Goal: Task Accomplishment & Management: Manage account settings

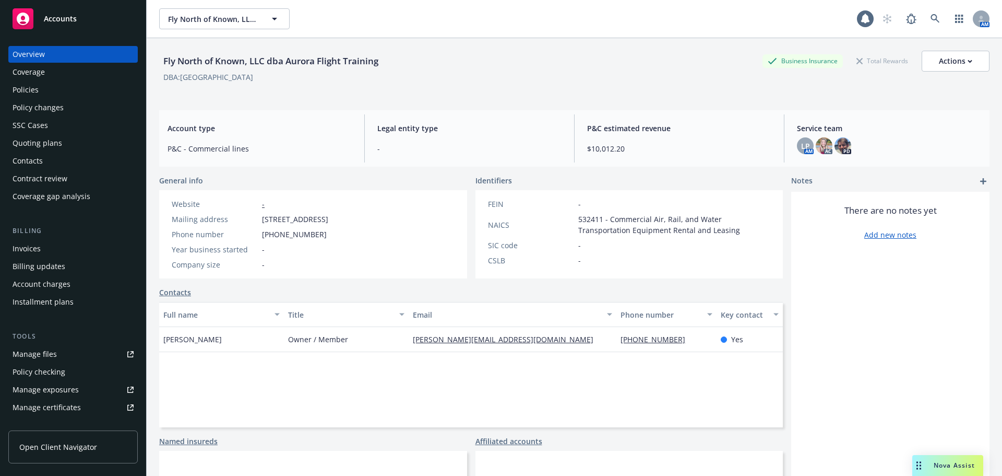
click at [53, 93] on div "Policies" at bounding box center [73, 89] width 121 height 17
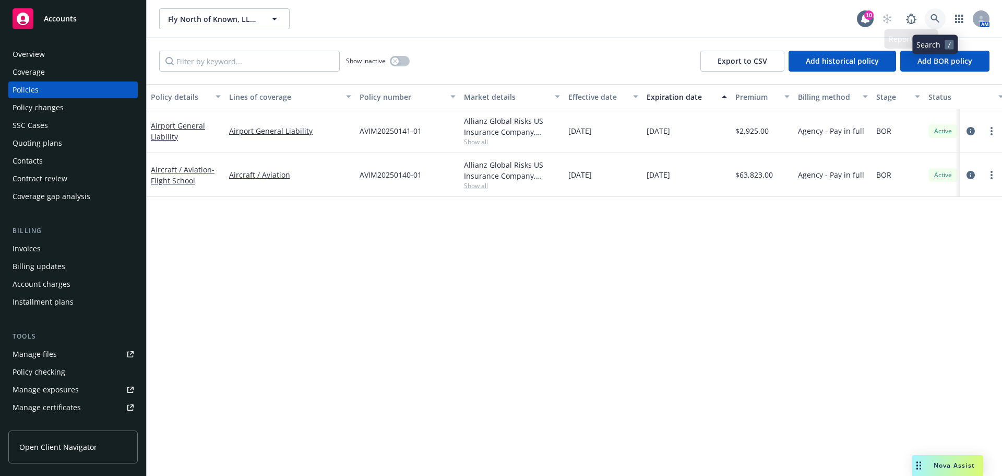
click at [934, 17] on icon at bounding box center [935, 18] width 9 height 9
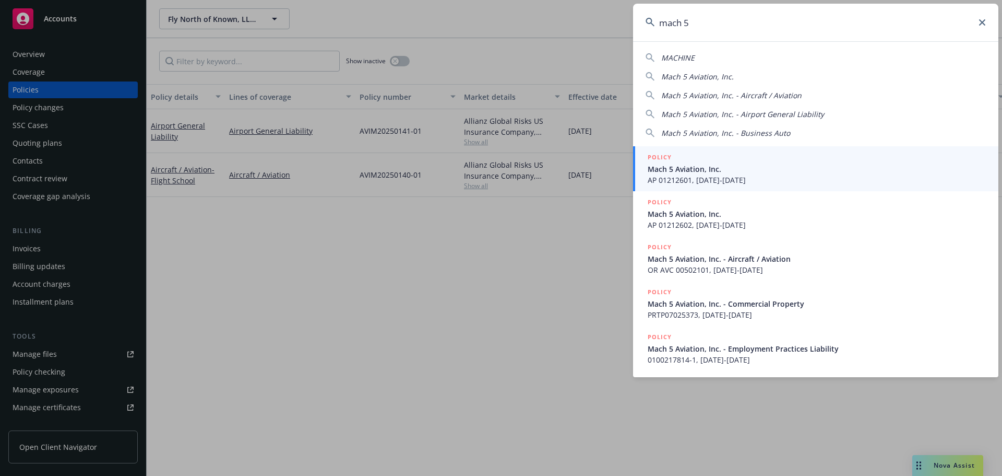
type input "mach 5"
click at [750, 157] on div "POLICY" at bounding box center [817, 157] width 338 height 11
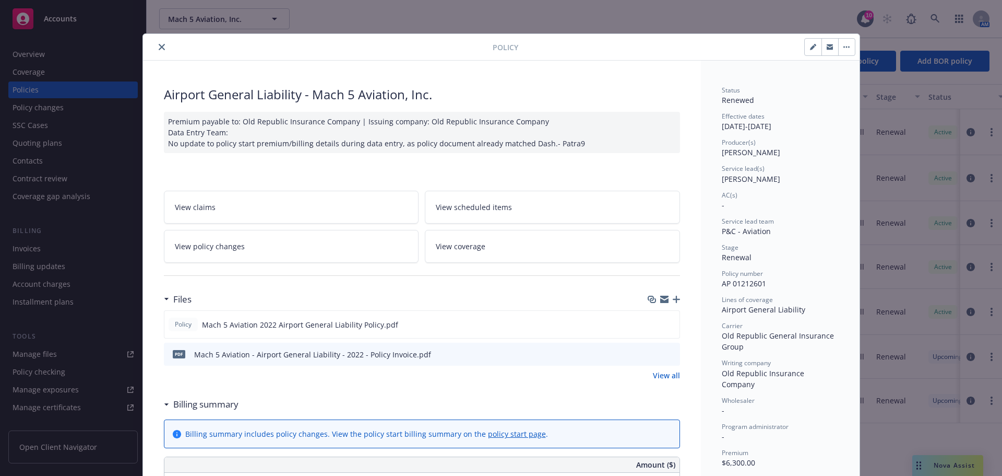
click at [159, 46] on icon "close" at bounding box center [162, 47] width 6 height 6
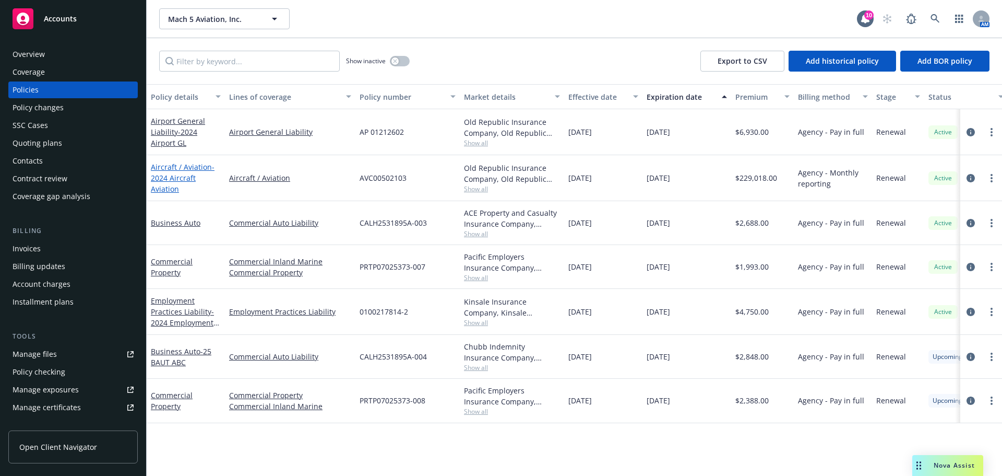
click at [172, 182] on span "- 2024 Aircraft Aviation" at bounding box center [183, 178] width 64 height 32
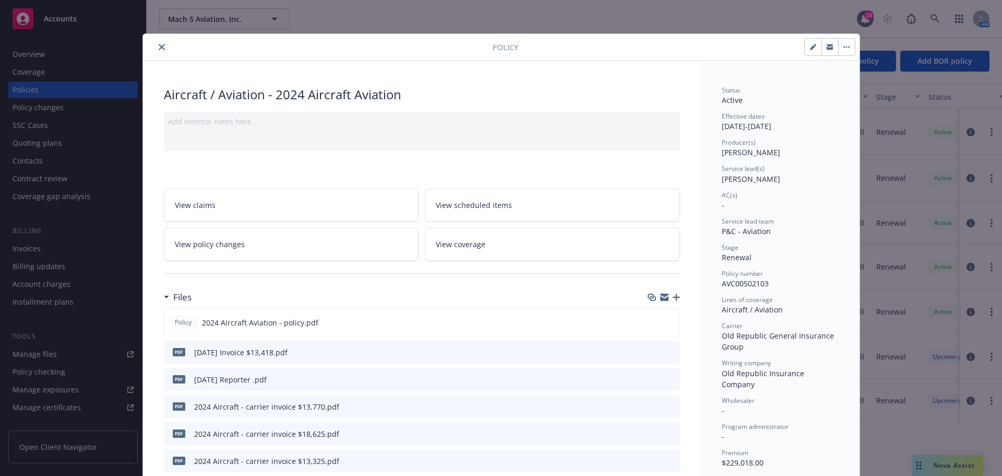
click at [673, 294] on icon "button" at bounding box center [676, 296] width 7 height 7
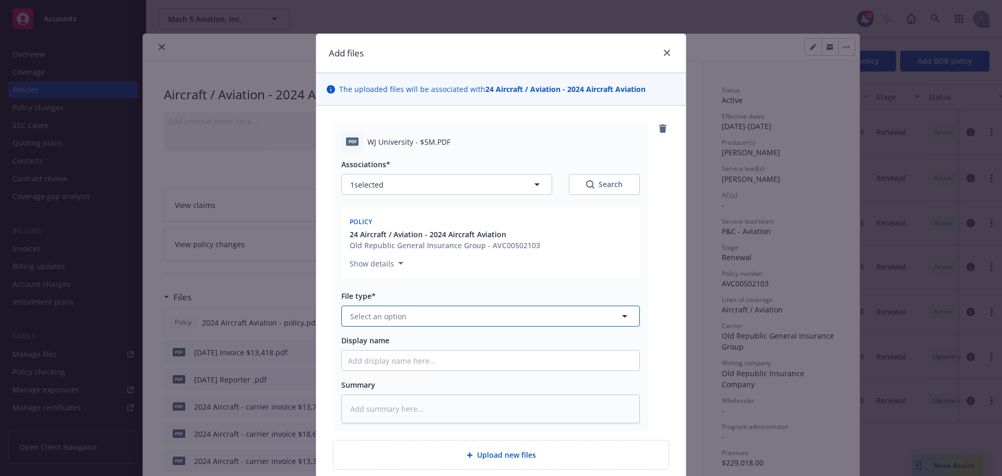
click at [415, 313] on button "Select an option" at bounding box center [490, 315] width 299 height 21
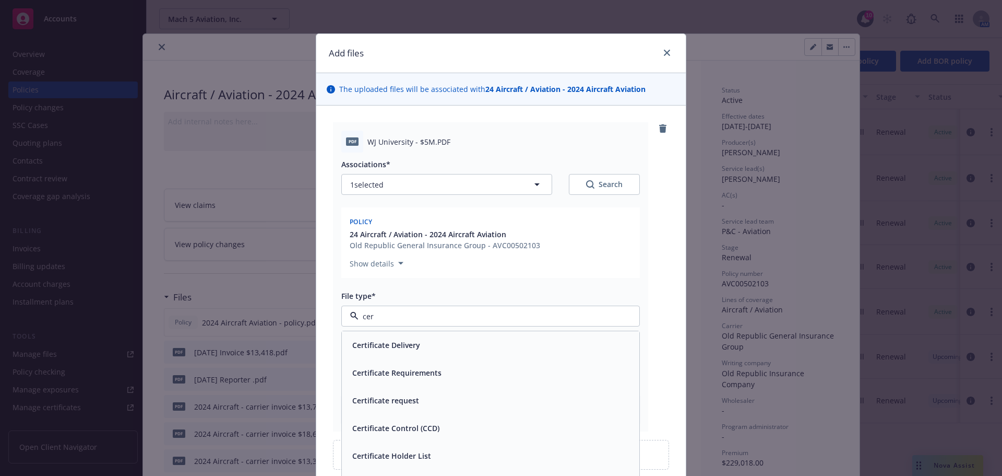
type input "cert"
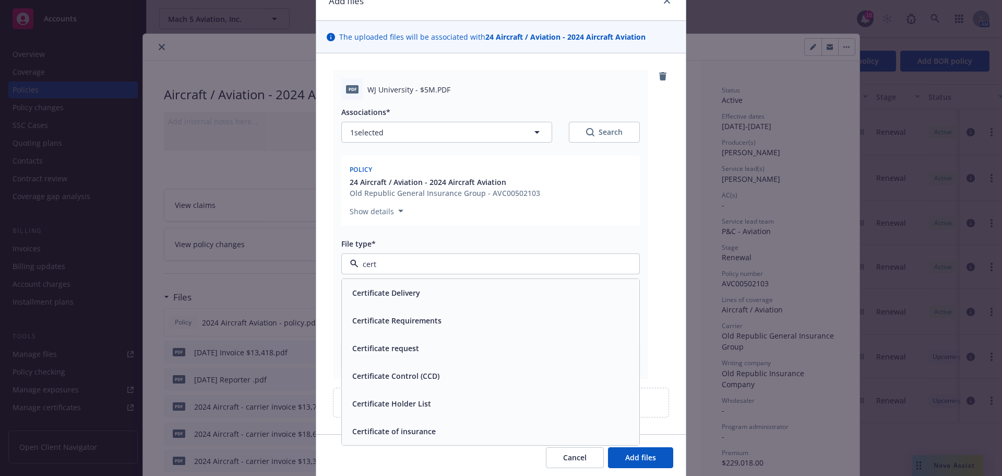
click at [396, 433] on span "Certificate of insurance" at bounding box center [394, 430] width 84 height 11
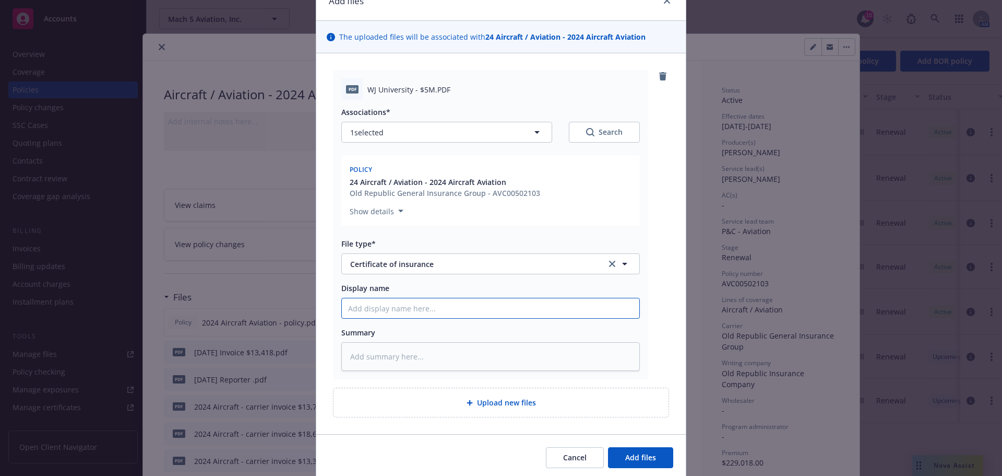
click at [375, 306] on input "Display name" at bounding box center [491, 308] width 298 height 20
type textarea "x"
type input "2"
type textarea "x"
type input "20"
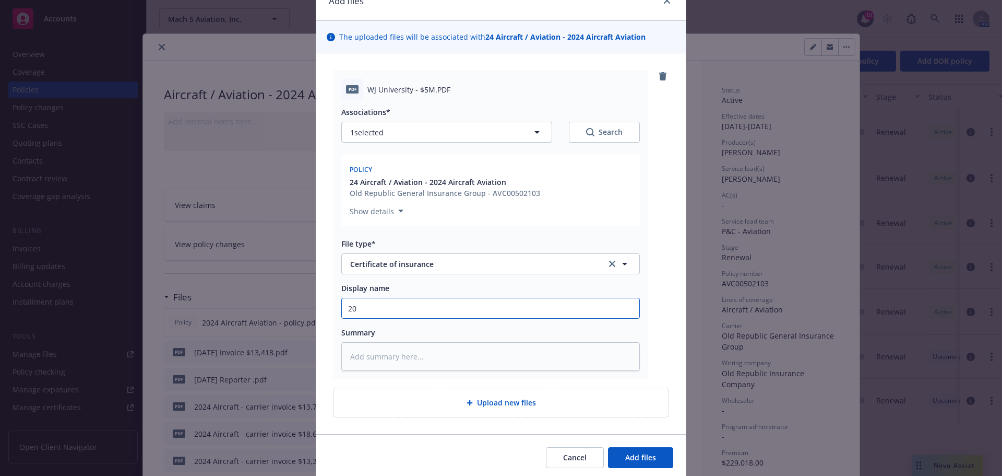
type textarea "x"
type input "202"
type textarea "x"
type input "2025"
type textarea "x"
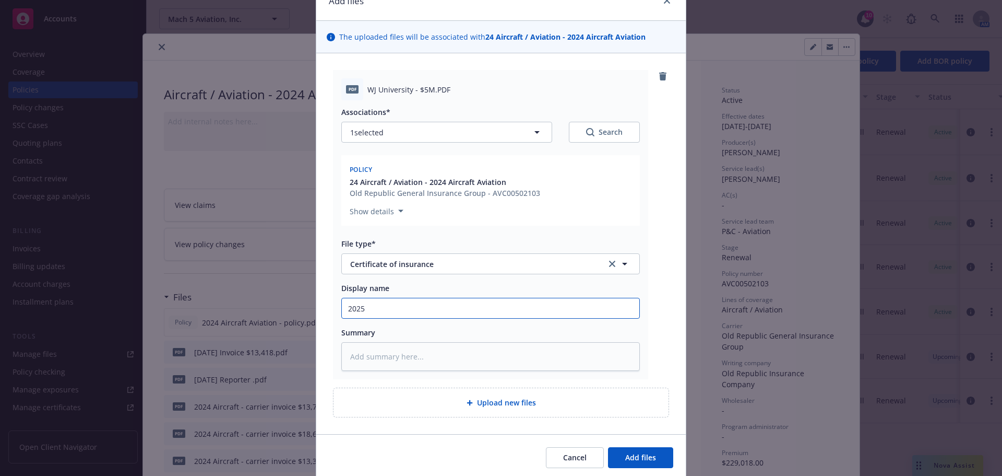
type input "2025"
type textarea "x"
type input "2025 C"
type textarea "x"
type input "2025 CO"
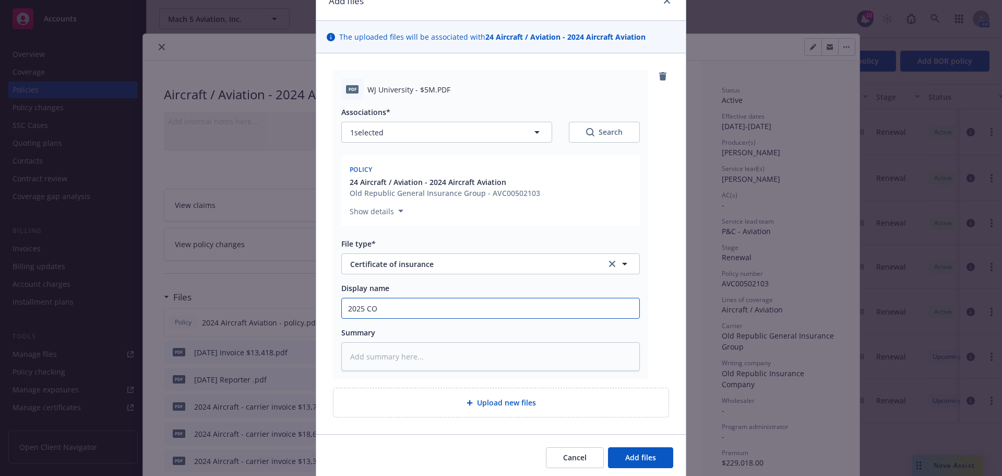
type textarea "x"
type input "2025 COI"
type textarea "x"
type input "2025 COI"
type textarea "x"
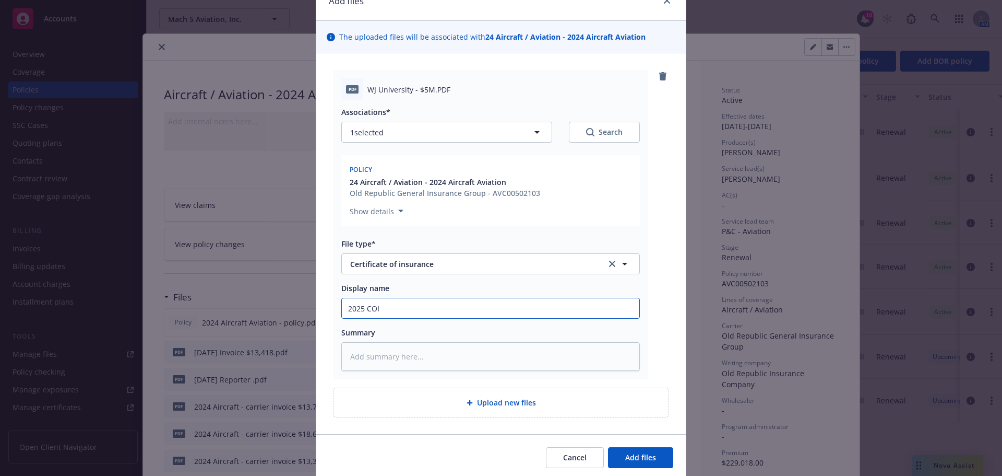
type input "2025 COI J"
type textarea "x"
type input "2025 COI Je"
type textarea "x"
type input "2025 COI Jes"
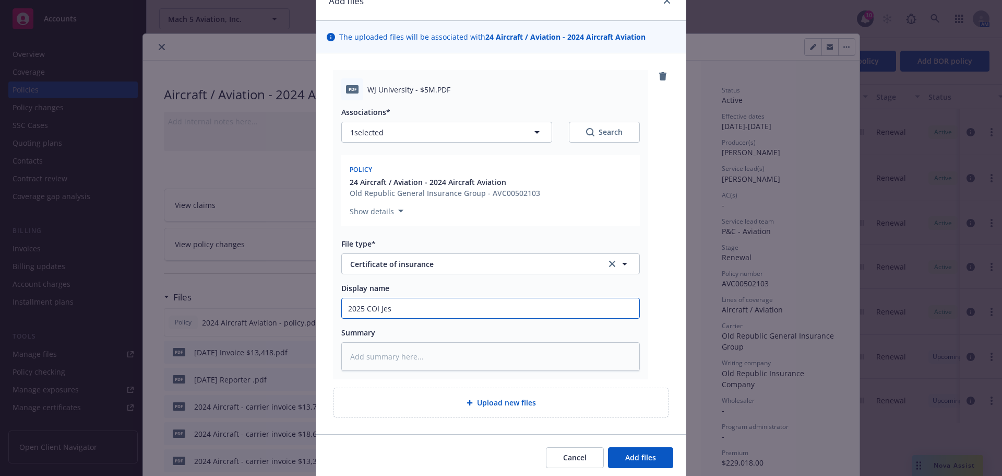
type textarea "x"
type input "2025 COI [PERSON_NAME]"
type textarea "x"
type input "2025 COI [PERSON_NAME]"
type textarea "x"
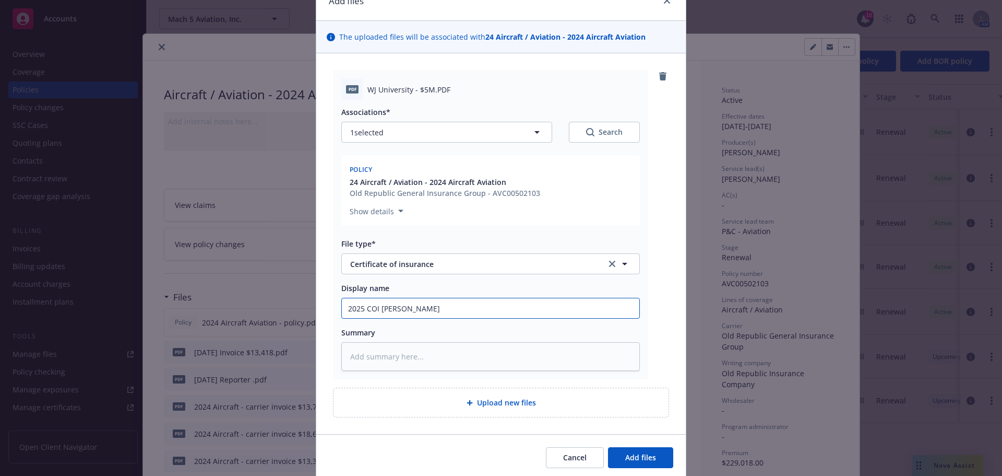
type input "2025 COI Jessuop"
type textarea "x"
type input "2025 COI Jessuop"
type textarea "x"
type input "2025 COI Jessuop"
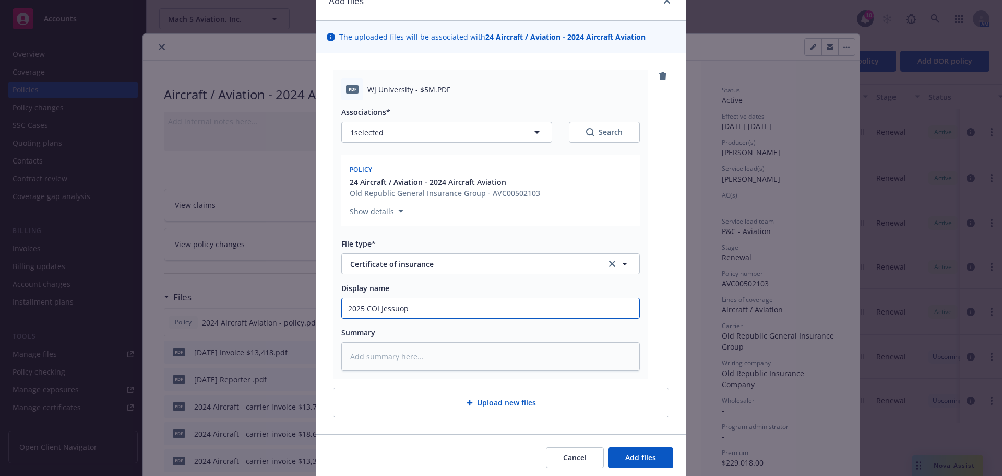
type textarea "x"
type input "2025 COI [PERSON_NAME]"
type textarea "x"
type input "2025 COI Jessu"
type textarea "x"
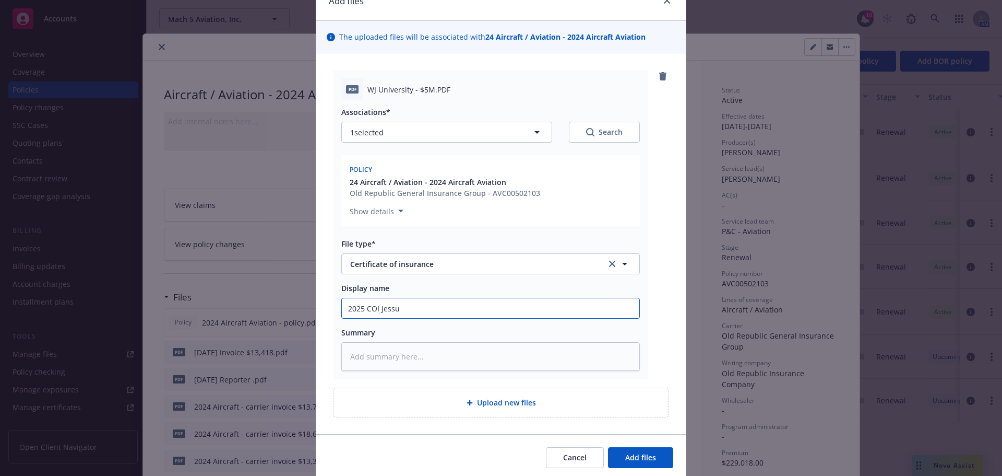
type input "2025 COI [PERSON_NAME]"
type textarea "x"
type input "2025 COI [PERSON_NAME]"
type textarea "x"
type input "2025 COI [PERSON_NAME] U"
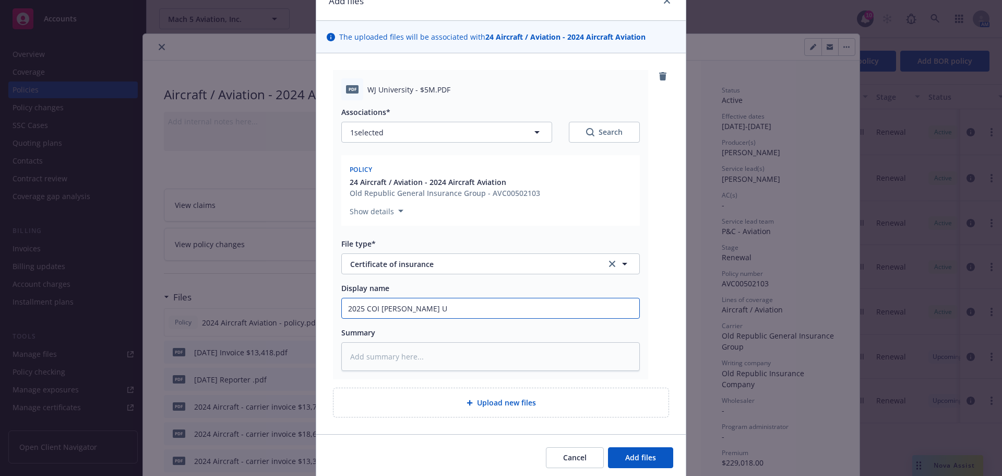
type textarea "x"
type input "2025 COI [PERSON_NAME] Un"
type textarea "x"
type input "2025 COI [PERSON_NAME] Uni"
type textarea "x"
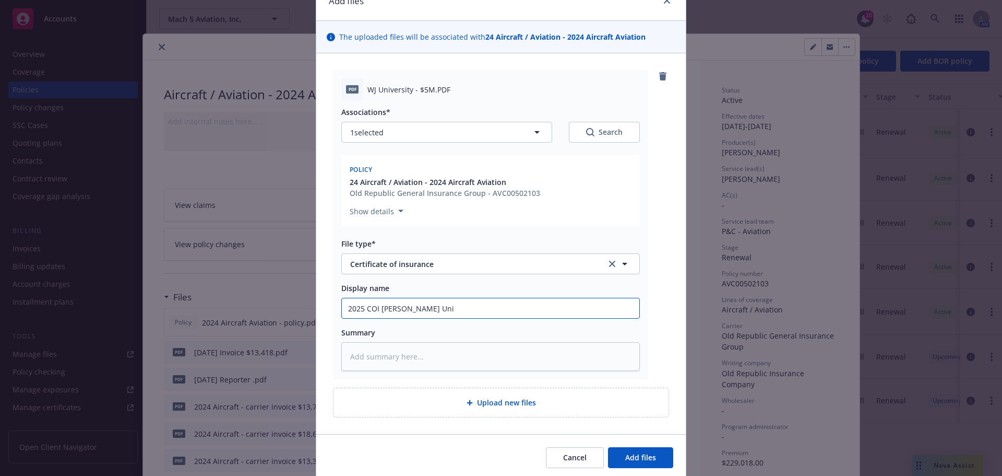
type input "2025 COI [PERSON_NAME] Univ"
type textarea "x"
type input "2025 COI [PERSON_NAME] Unive"
type textarea "x"
type input "2025 COI [PERSON_NAME] Univer"
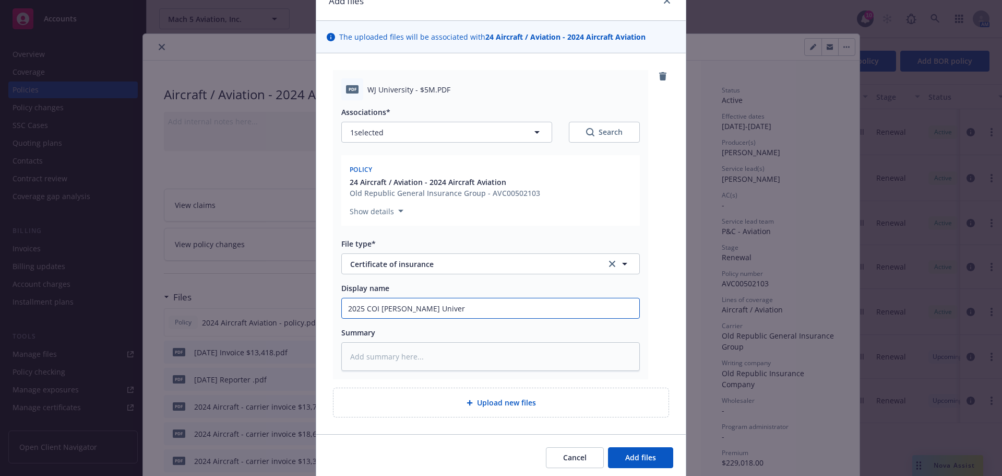
type textarea "x"
type input "2025 COI [PERSON_NAME] Univers"
type textarea "x"
type input "2025 COI [PERSON_NAME] Universi"
type textarea "x"
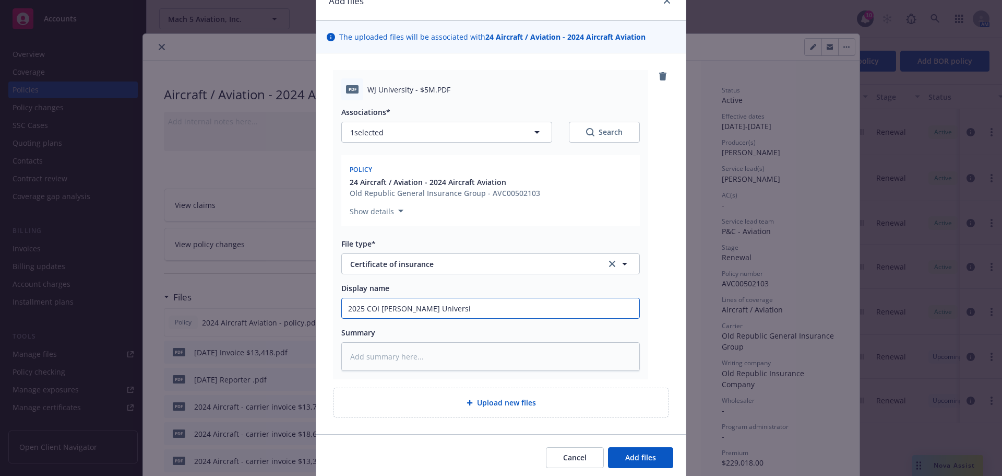
type input "2025 COI [PERSON_NAME] Universit"
type textarea "x"
type input "2025 COI [PERSON_NAME][GEOGRAPHIC_DATA]"
type textarea "x"
type input "2025 COI [PERSON_NAME][GEOGRAPHIC_DATA]"
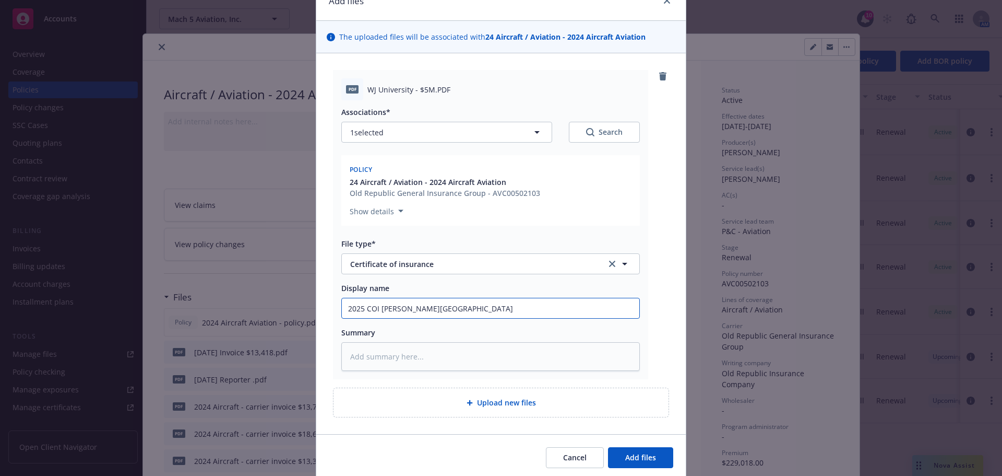
type textarea "x"
type input "2025 COI [PERSON_NAME] University ("
type textarea "x"
type input "2025 COI [PERSON_NAME] University ($"
type textarea "x"
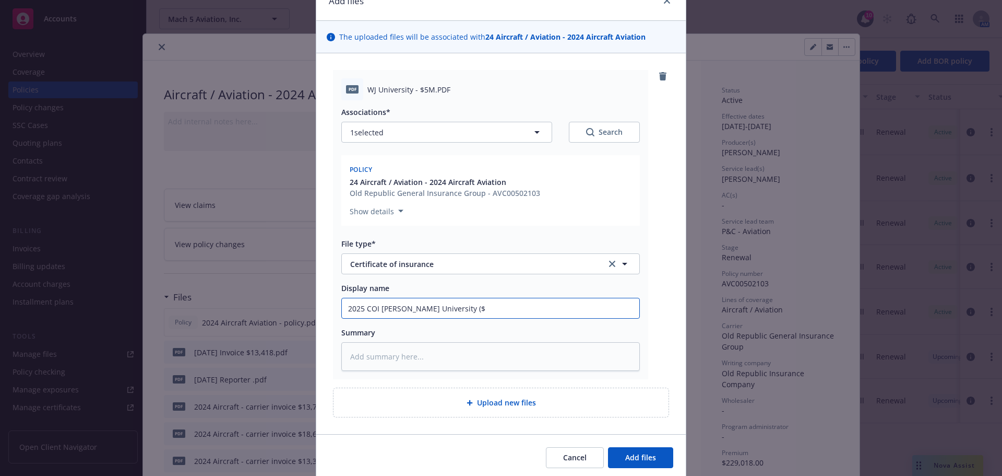
type input "2025 COI [PERSON_NAME] University ($5"
type textarea "x"
type input "2025 COI [PERSON_NAME] University ($5M"
type textarea "x"
click at [375, 306] on input "2025 COI [PERSON_NAME] University ($5M)" at bounding box center [491, 308] width 298 height 20
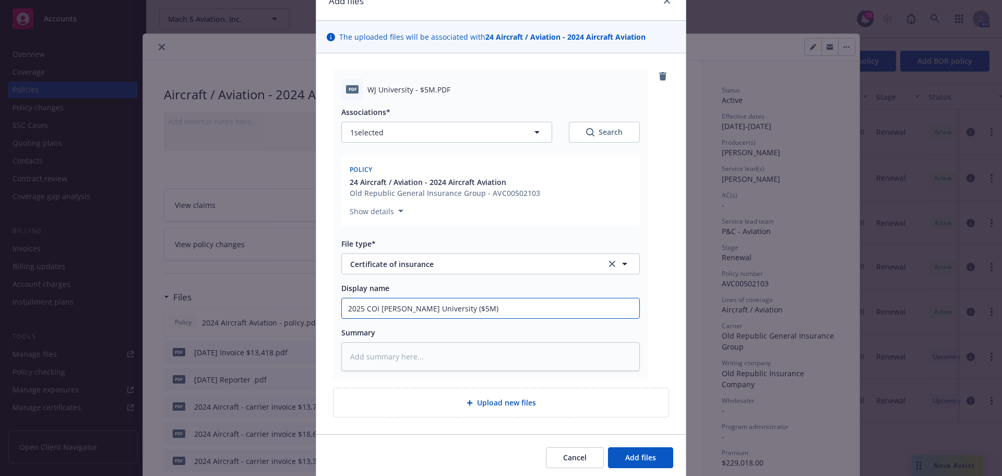
click at [375, 306] on input "2025 COI [PERSON_NAME] University ($5M)" at bounding box center [491, 308] width 298 height 20
type input "2025 COI [PERSON_NAME] University ($5M)"
click at [385, 364] on textarea at bounding box center [490, 356] width 299 height 29
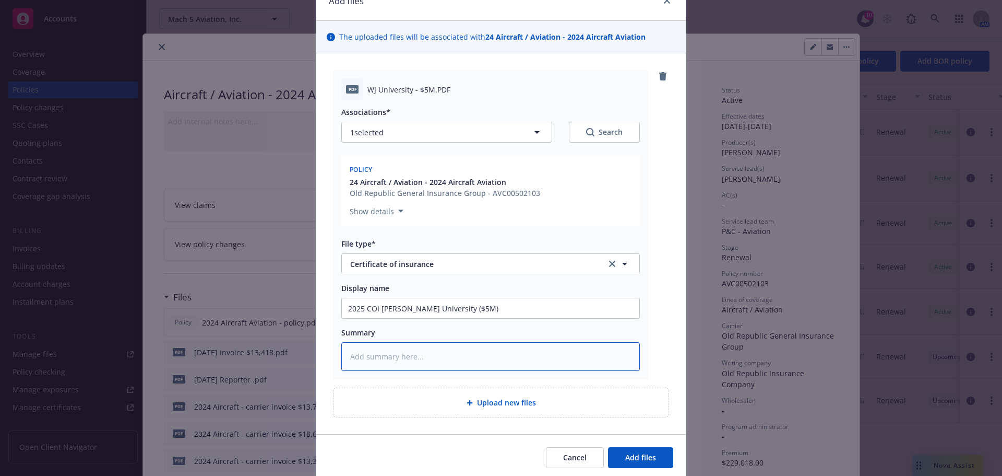
paste textarea "2025 COI [PERSON_NAME] University ($5M)"
type textarea "x"
type textarea "2025 COI [PERSON_NAME] University ($5M)"
click at [637, 464] on button "Add files" at bounding box center [640, 457] width 65 height 21
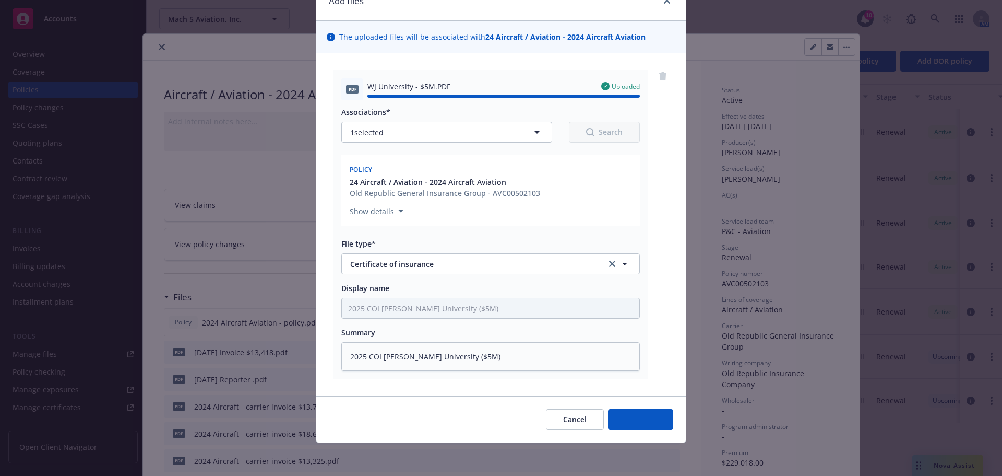
type textarea "x"
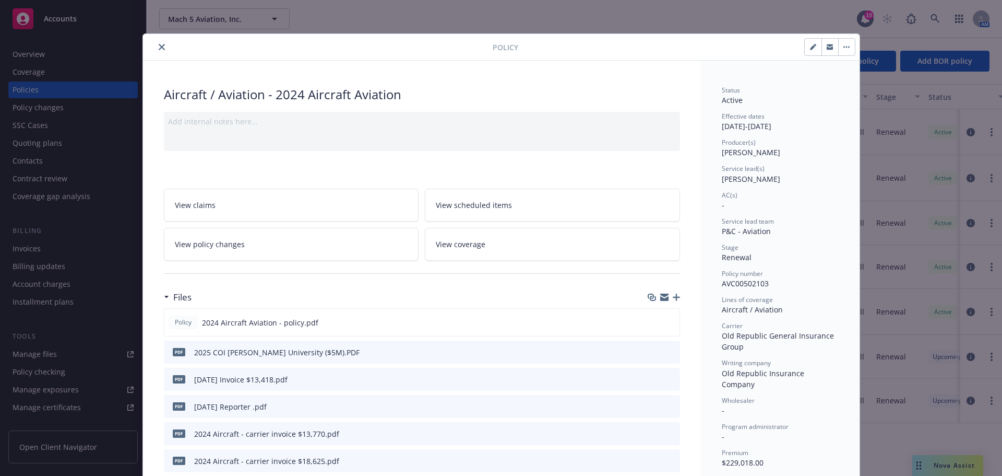
click at [163, 49] on button "close" at bounding box center [162, 47] width 13 height 13
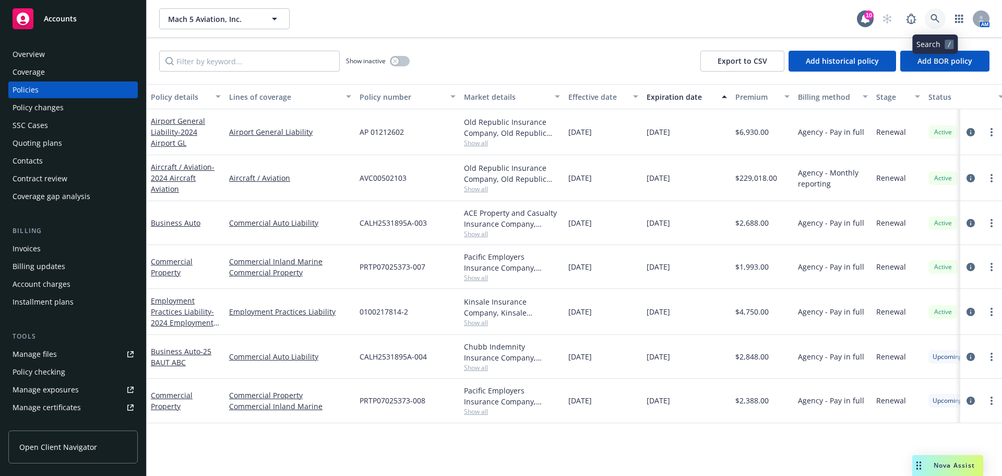
click at [939, 18] on icon at bounding box center [935, 18] width 9 height 9
click at [43, 65] on div "Coverage" at bounding box center [29, 72] width 32 height 17
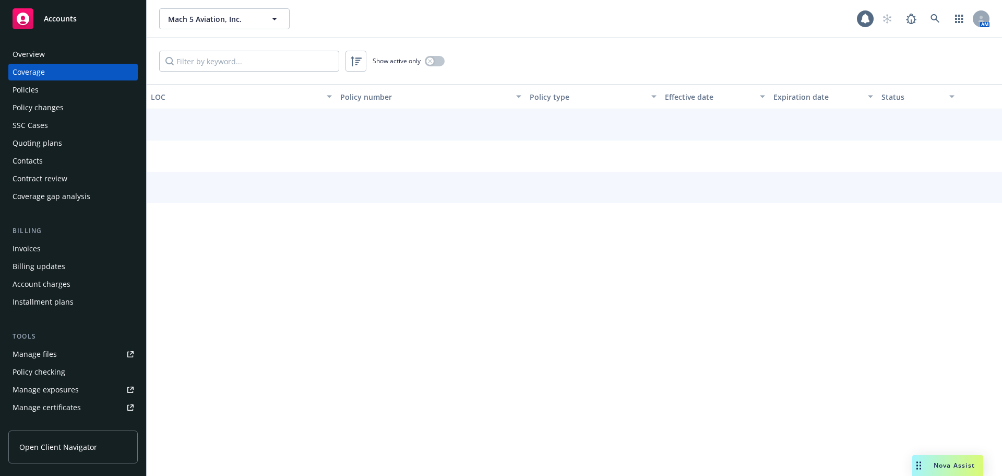
click at [44, 55] on div "Overview" at bounding box center [73, 54] width 121 height 17
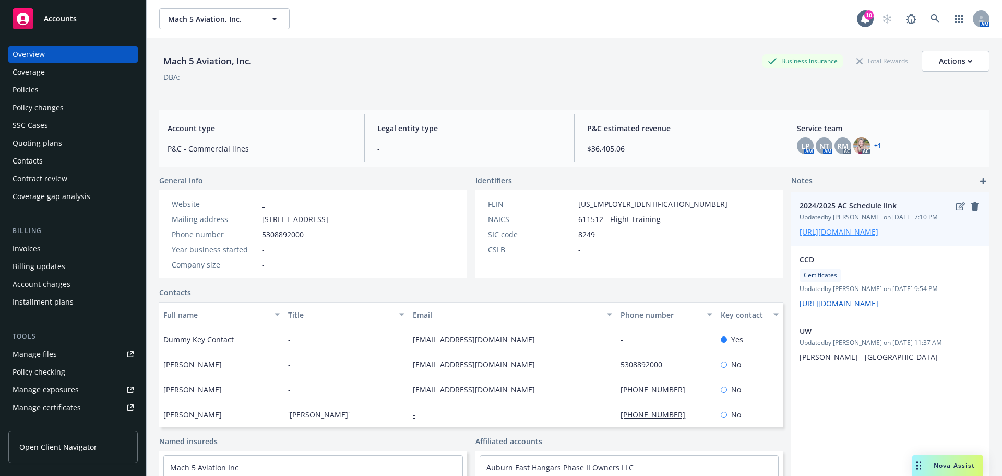
click at [864, 232] on link "[URL][DOMAIN_NAME]" at bounding box center [839, 232] width 79 height 10
